Goal: Transaction & Acquisition: Purchase product/service

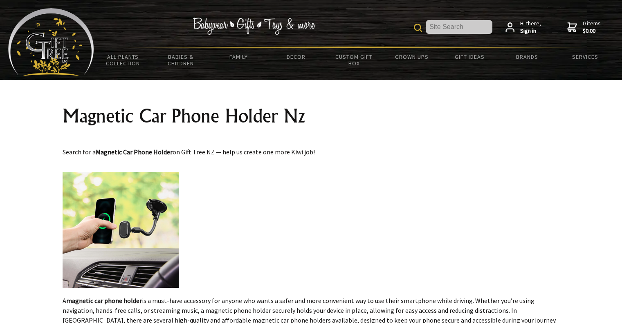
click at [445, 29] on input "text" at bounding box center [459, 27] width 67 height 14
type input "car mount"
click at [412, 30] on div "car mount Hi there, Sign in 0 items $0.00" at bounding box center [354, 27] width 520 height 38
click at [415, 27] on img at bounding box center [418, 28] width 8 height 8
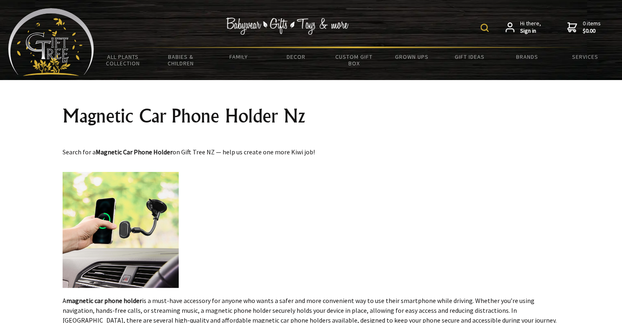
click at [482, 28] on img at bounding box center [485, 28] width 8 height 8
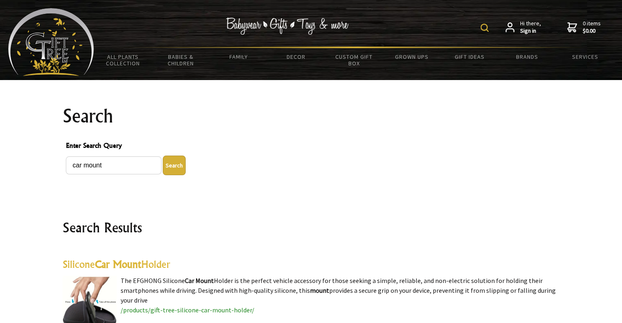
type input "sef3z"
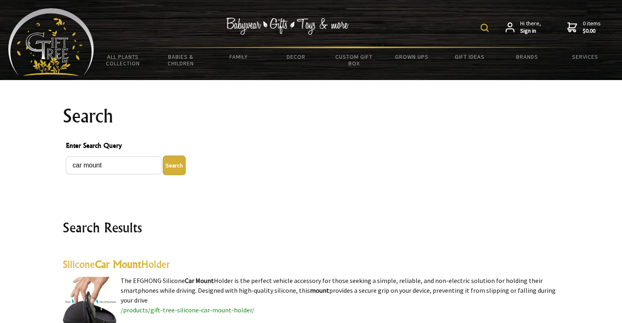
click at [69, 52] on img at bounding box center [51, 42] width 86 height 68
